Goal: Information Seeking & Learning: Learn about a topic

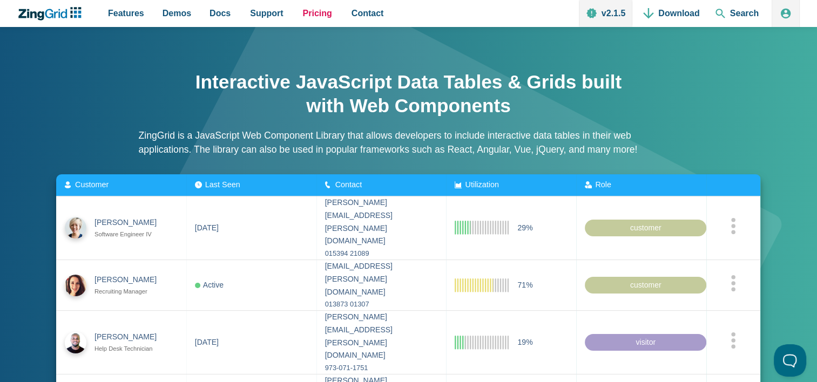
click at [312, 12] on span "Pricing" at bounding box center [317, 13] width 29 height 15
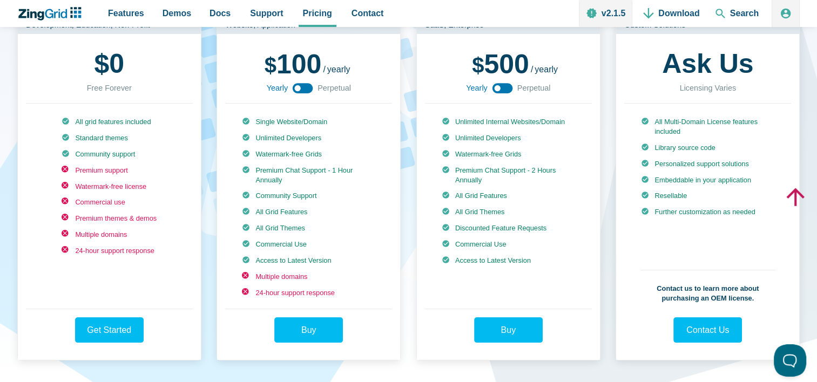
scroll to position [216, 0]
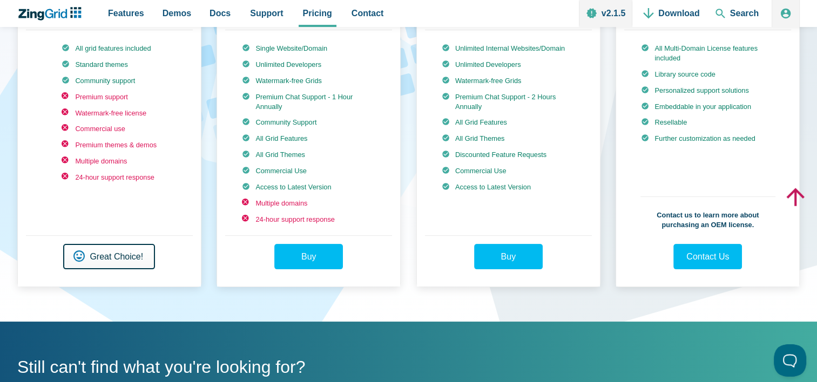
click at [110, 260] on link "Get Started Great Choice!" at bounding box center [109, 256] width 92 height 25
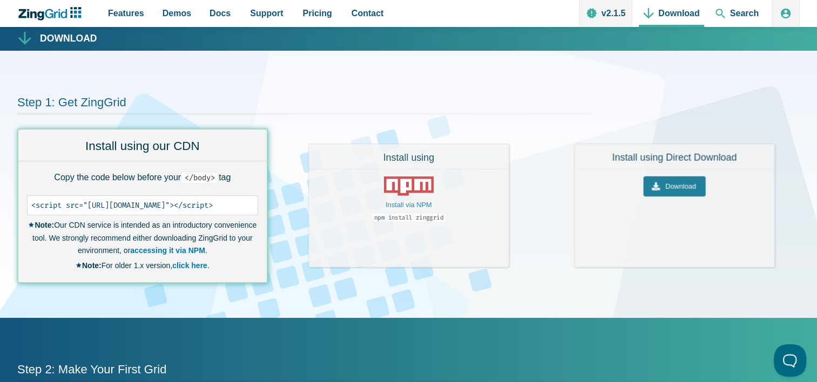
drag, startPoint x: 85, startPoint y: 176, endPoint x: 211, endPoint y: 181, distance: 126.0
click at [211, 181] on p "Copy the code below before your < /body> tag" at bounding box center [142, 177] width 231 height 15
drag, startPoint x: 211, startPoint y: 181, endPoint x: 206, endPoint y: 179, distance: 5.6
click at [142, 189] on div "Copie el código a continuación antes de su < /body> tag <script src="https://cd…" at bounding box center [142, 221] width 248 height 121
click at [28, 207] on pre "<script src="https://cdn.zinggrid.com/zinggrid.min.js"></script>" at bounding box center [142, 206] width 231 height 20
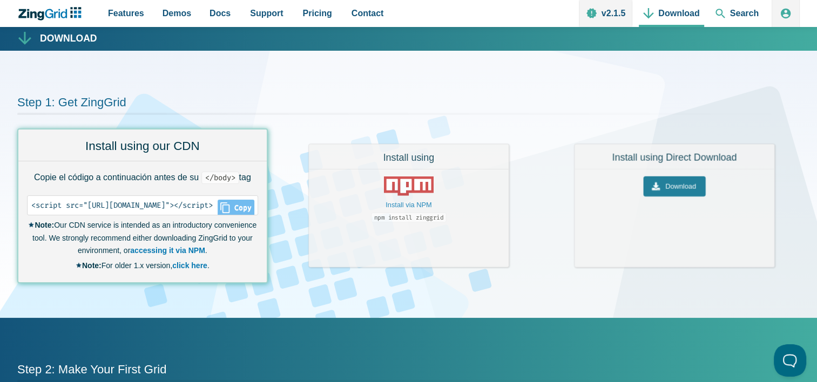
click at [230, 207] on icon "Close" at bounding box center [224, 208] width 9 height 11
type input "<script src="https://cdn.zinggrid.com/zinggrid.min.js"></script>"
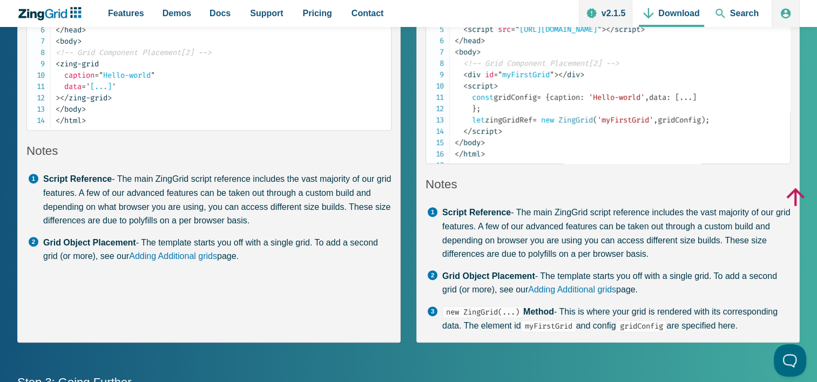
scroll to position [493, 0]
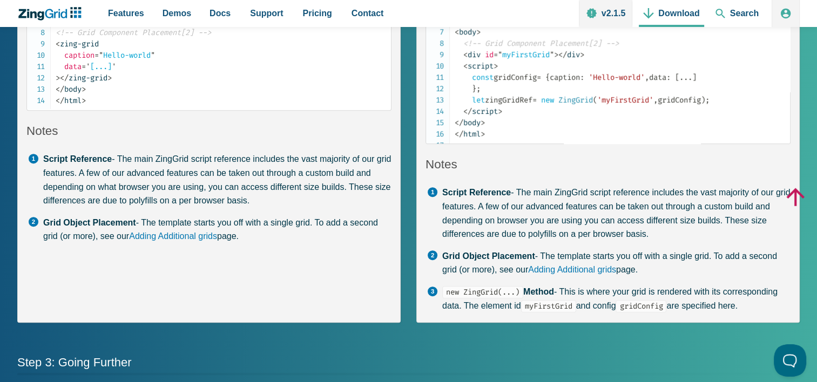
drag, startPoint x: 518, startPoint y: 203, endPoint x: 648, endPoint y: 244, distance: 136.3
click at [648, 241] on li "Script Reference - The main ZingGrid script reference includes the vast majorit…" at bounding box center [609, 213] width 364 height 55
drag, startPoint x: 648, startPoint y: 244, endPoint x: 631, endPoint y: 227, distance: 23.7
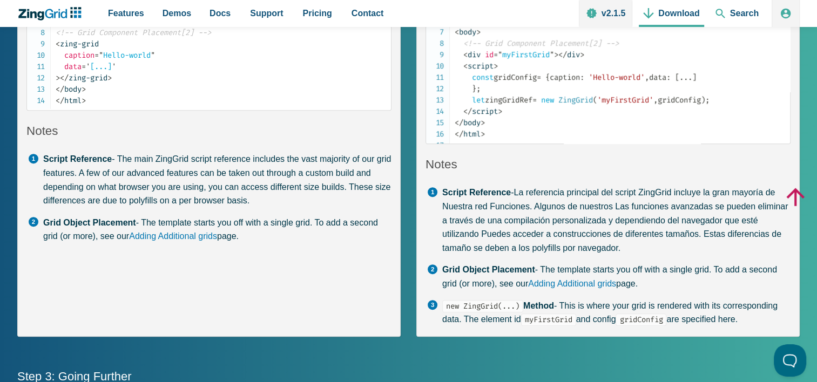
click at [566, 172] on h3 "Notes" at bounding box center [608, 165] width 365 height 16
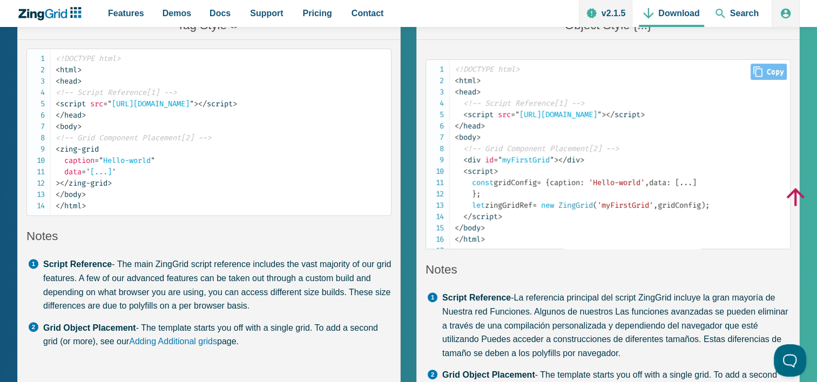
scroll to position [385, 0]
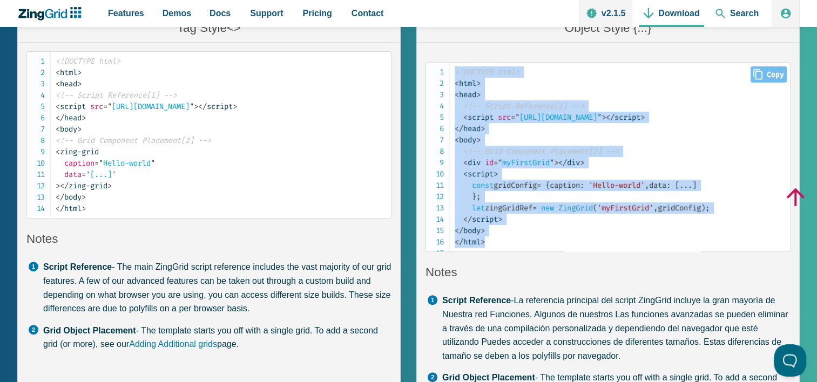
drag, startPoint x: 456, startPoint y: 59, endPoint x: 530, endPoint y: 248, distance: 203.2
click at [530, 248] on code "<!DOCTYPE html> < html > < head > <!-- Script Reference[1] --> < script src = "…" at bounding box center [622, 156] width 335 height 181
copy code "<!DOCTYPE html> < html > < head > <!-- Script Reference[1] --> < script src = "…"
click at [519, 234] on code "<!DOCTYPE html> < html > < head > <!-- Script Reference[1] --> < script src = "…" at bounding box center [622, 156] width 335 height 181
click at [512, 186] on span "const gridConfig = { caption : 'Hello-world' , data : [ ... ] } ; let zingGridR…" at bounding box center [582, 202] width 255 height 43
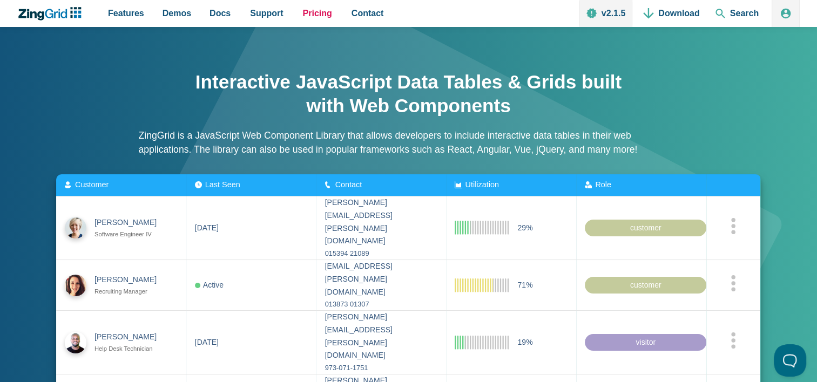
click at [305, 18] on span "Pricing" at bounding box center [317, 13] width 29 height 15
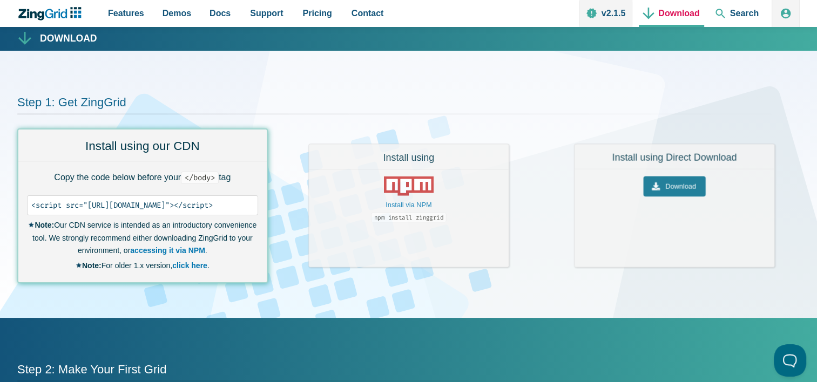
click at [682, 16] on link "Download" at bounding box center [671, 13] width 65 height 27
click at [611, 21] on link "v2.1.5" at bounding box center [605, 13] width 53 height 27
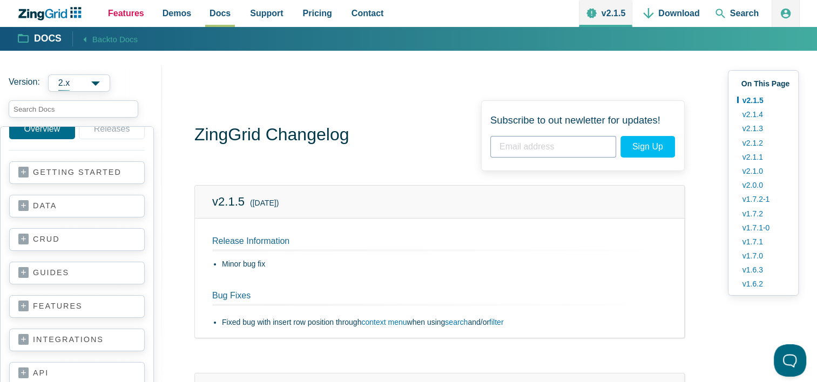
click at [130, 14] on span "Features" at bounding box center [126, 13] width 36 height 15
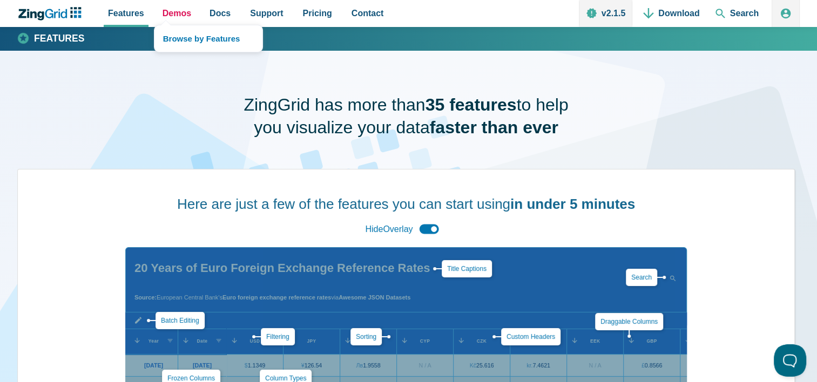
click at [183, 15] on span "Demos" at bounding box center [177, 13] width 29 height 15
